Goal: Task Accomplishment & Management: Complete application form

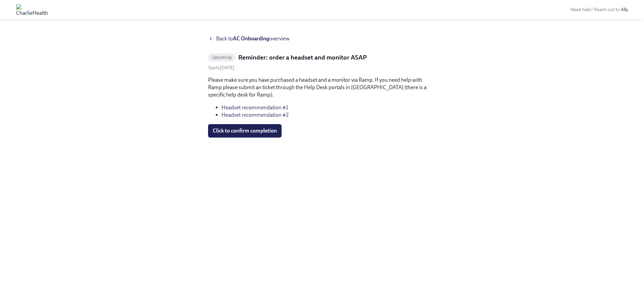
click at [270, 173] on div "Back to AC Onboarding overview Upcoming Reminder: order a headset and monitor A…" at bounding box center [322, 156] width 228 height 242
click at [276, 107] on link "Headset recommendation #1" at bounding box center [255, 107] width 67 height 6
click at [505, 101] on div "Back to AC Onboarding overview Upcoming Reminder: order a headset and monitor A…" at bounding box center [322, 156] width 612 height 242
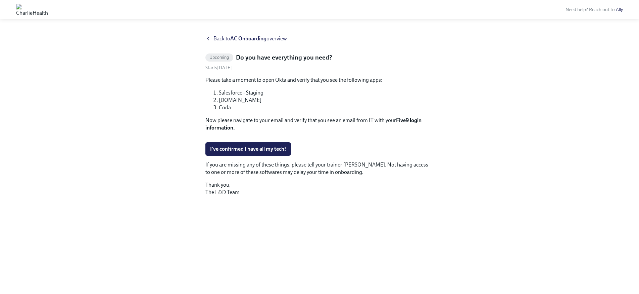
click at [492, 45] on div "Back to AC Onboarding overview Upcoming Do you have everything you need? Starts…" at bounding box center [319, 156] width 607 height 242
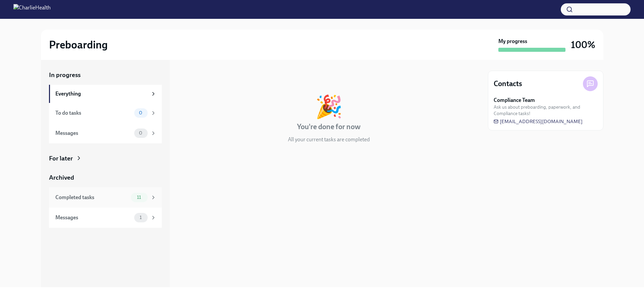
click at [97, 194] on div "Completed tasks" at bounding box center [91, 196] width 73 height 7
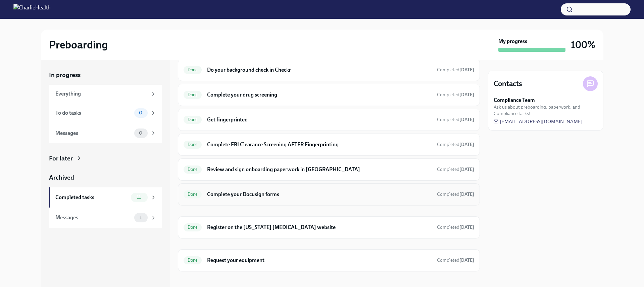
scroll to position [106, 0]
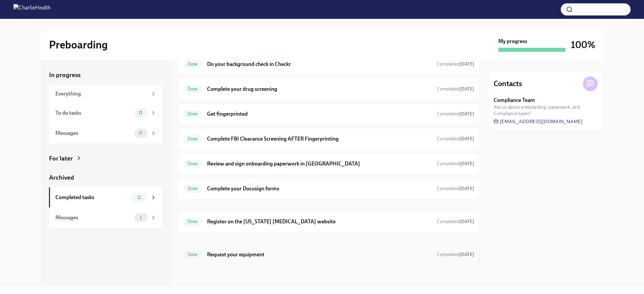
click at [247, 257] on h6 "Request your equipment" at bounding box center [319, 254] width 224 height 7
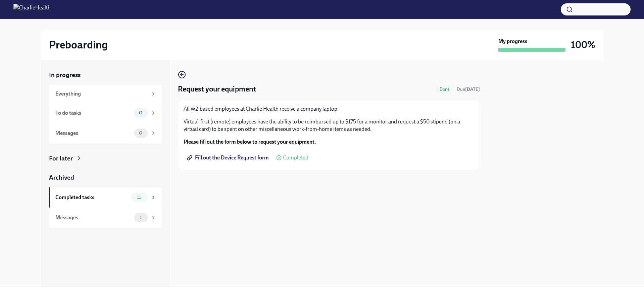
click at [240, 157] on span "Fill out the Device Request form" at bounding box center [228, 157] width 81 height 7
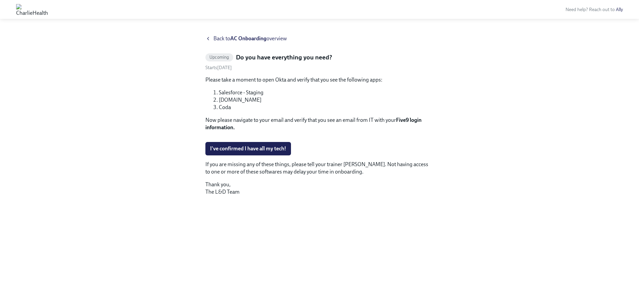
click at [271, 39] on span "Back to AC Onboarding overview" at bounding box center [251, 38] width 74 height 7
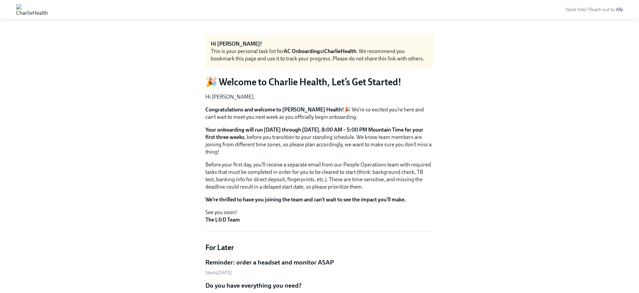
click at [23, 12] on img at bounding box center [32, 9] width 32 height 11
